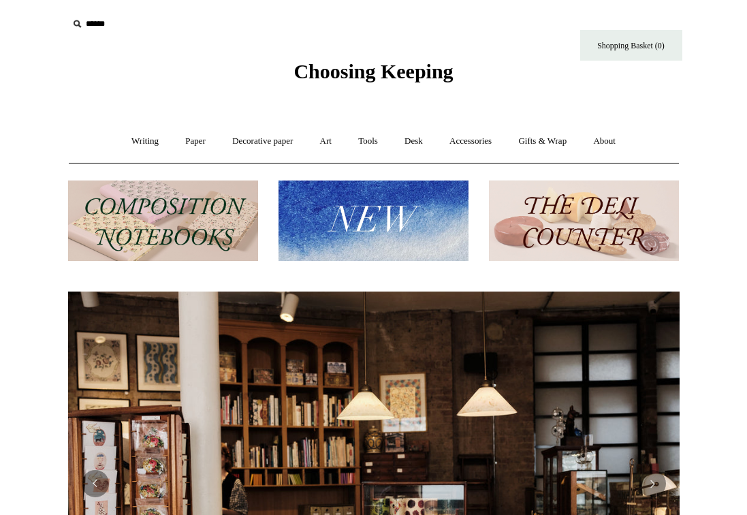
click at [172, 209] on img at bounding box center [163, 220] width 190 height 81
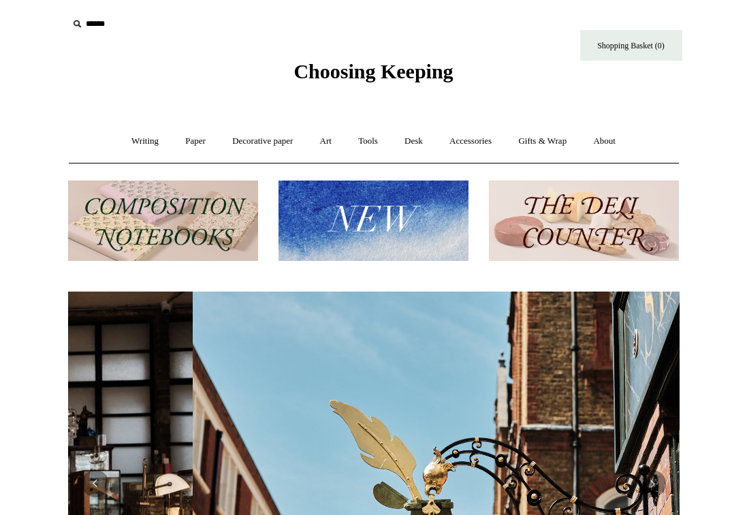
scroll to position [0, 611]
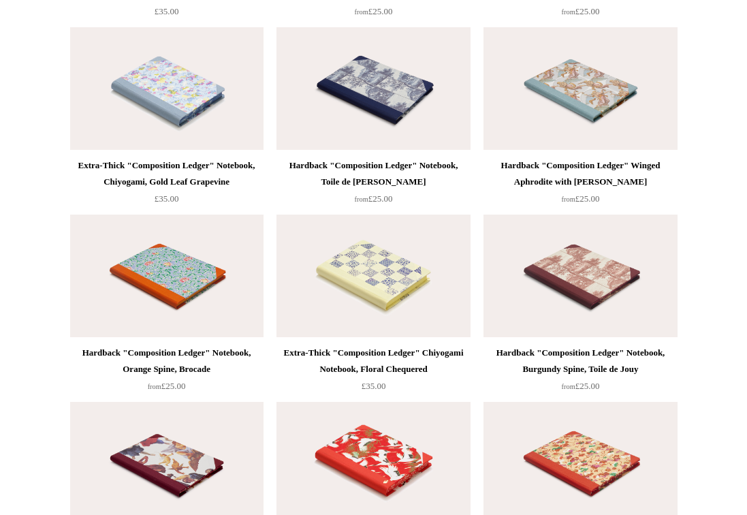
scroll to position [2903, 0]
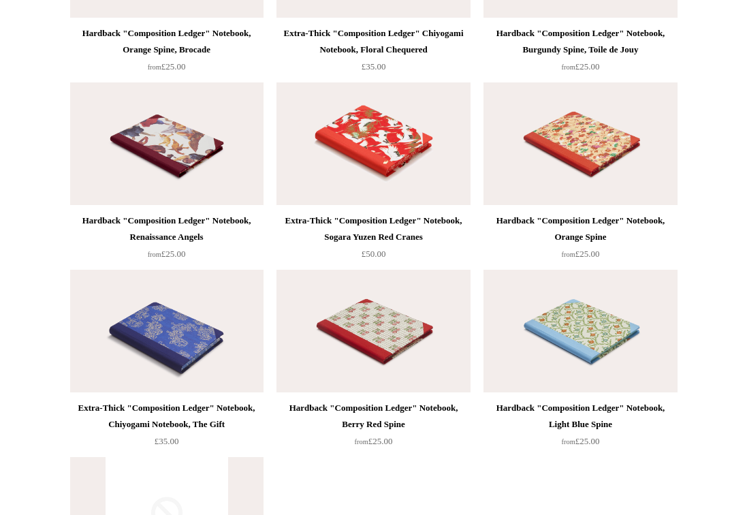
click at [348, 310] on img at bounding box center [372, 331] width 193 height 123
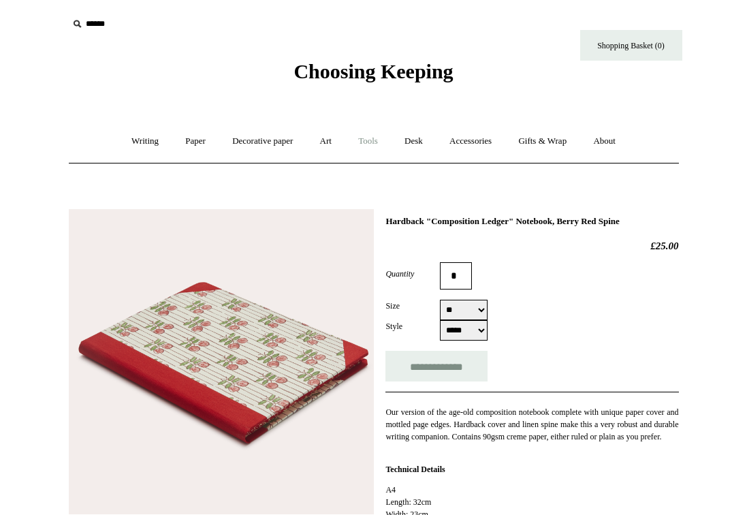
click at [372, 142] on link "Tools +" at bounding box center [368, 141] width 44 height 36
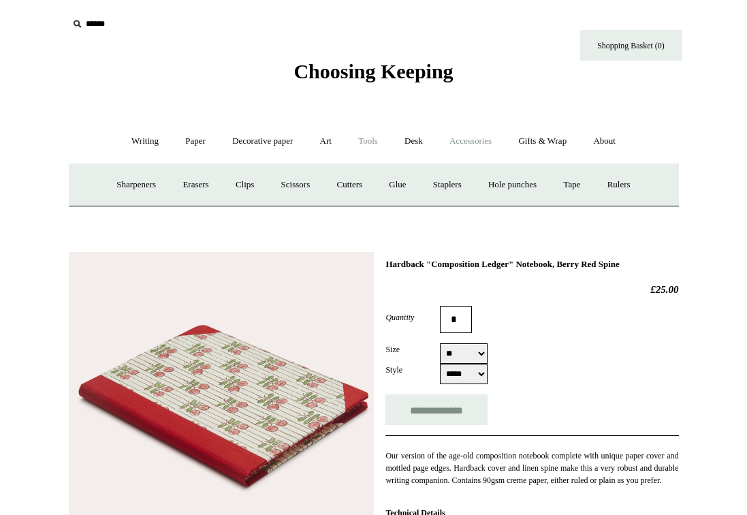
click at [477, 148] on link "Accessories +" at bounding box center [470, 141] width 67 height 36
click at [148, 186] on link "Personal Accessories +" at bounding box center [142, 185] width 99 height 36
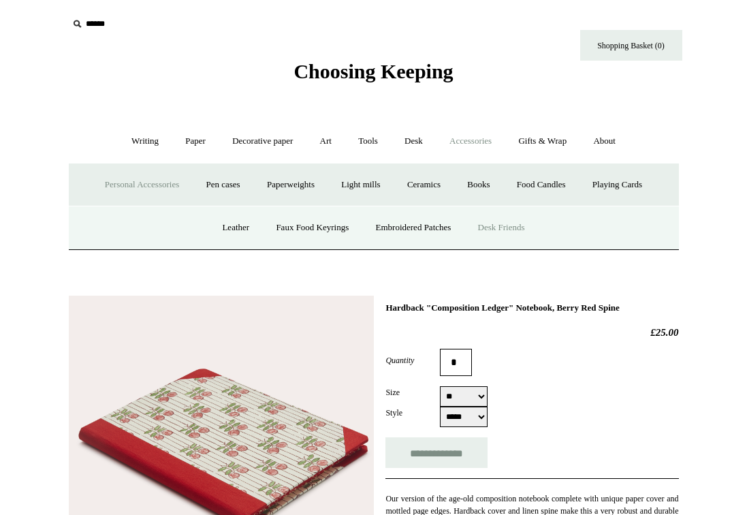
click at [503, 222] on link "Desk Friends" at bounding box center [501, 228] width 71 height 36
click at [410, 144] on link "Desk +" at bounding box center [413, 141] width 43 height 36
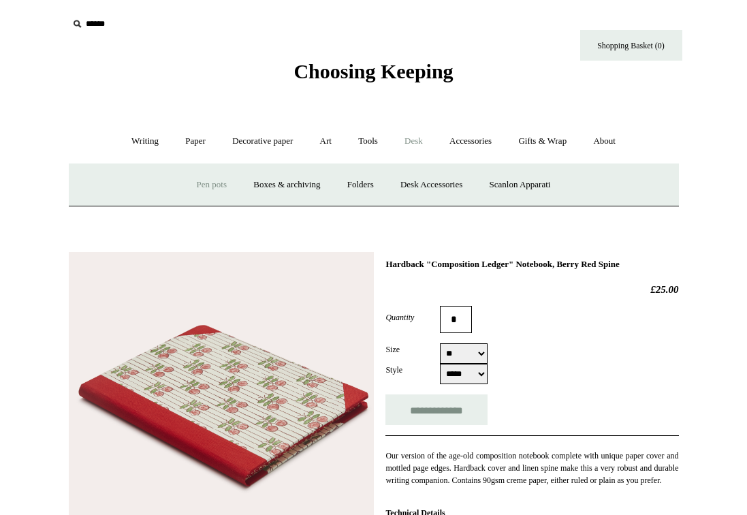
click at [205, 193] on link "Pen pots" at bounding box center [211, 185] width 54 height 36
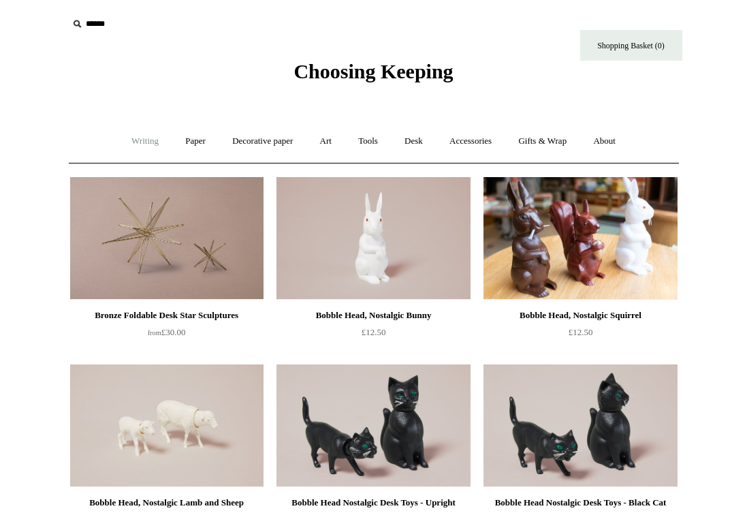
click at [142, 139] on link "Writing +" at bounding box center [145, 141] width 52 height 36
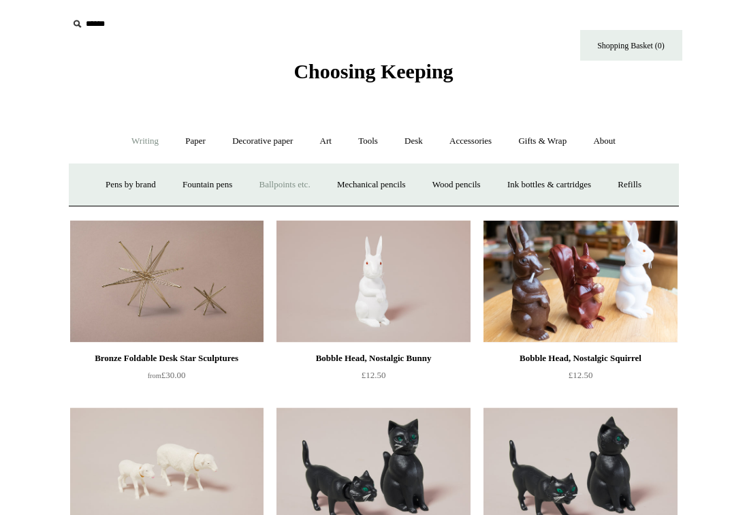
click at [265, 180] on link "Ballpoints etc. +" at bounding box center [285, 185] width 76 height 36
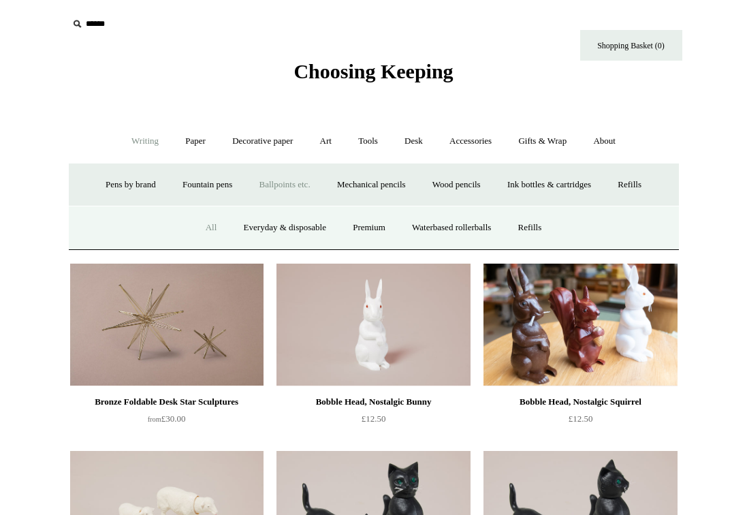
click at [199, 230] on link "All" at bounding box center [211, 228] width 36 height 36
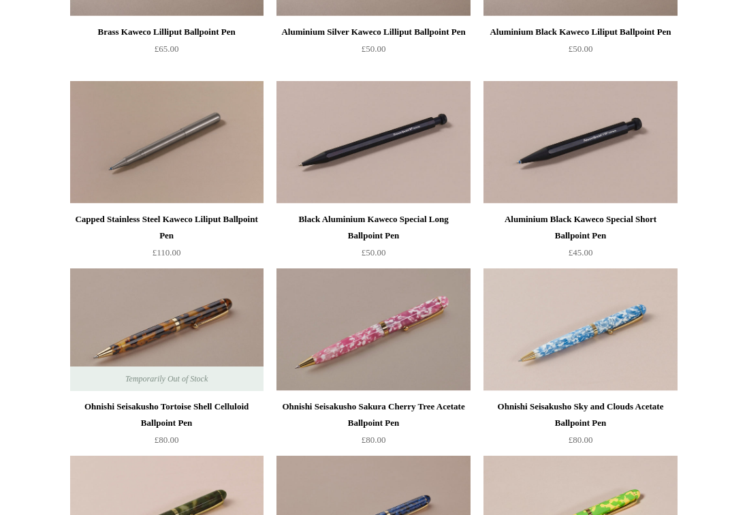
scroll to position [2801, 0]
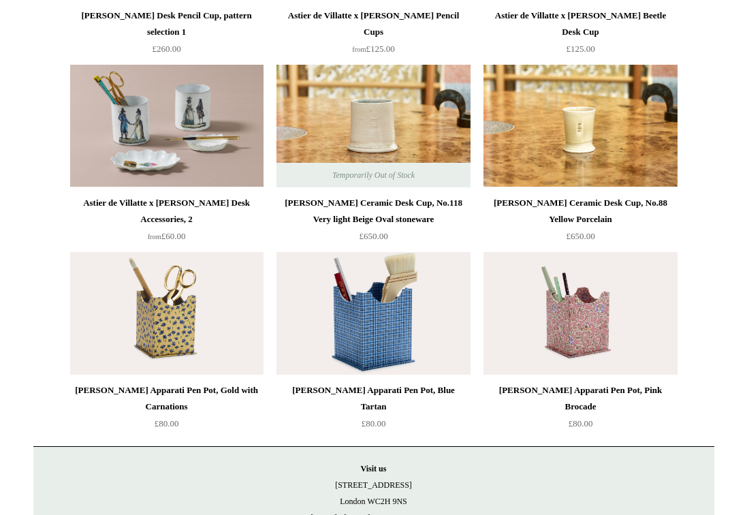
scroll to position [1380, 0]
